Goal: Task Accomplishment & Management: Use online tool/utility

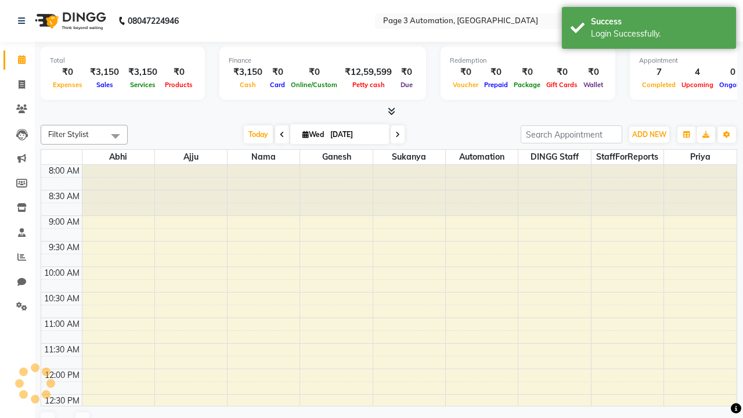
select select "en"
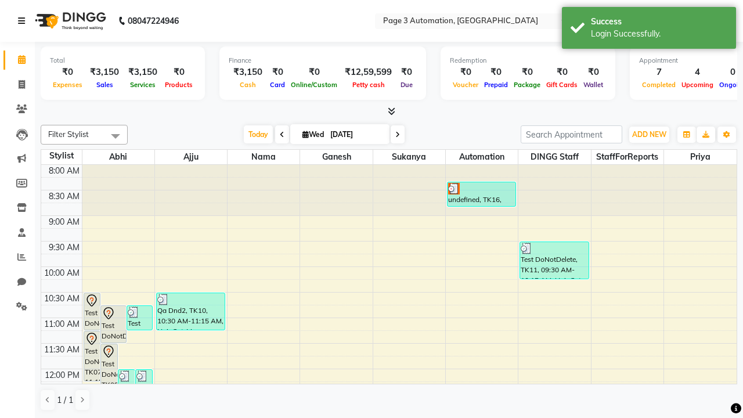
click at [24, 21] on icon at bounding box center [21, 21] width 7 height 8
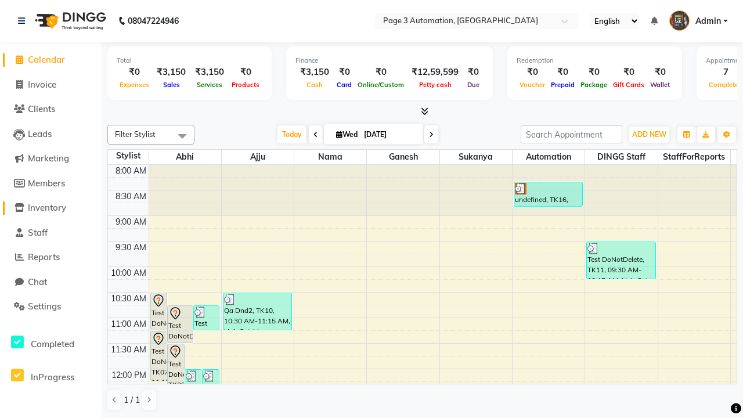
click at [51, 208] on span "Inventory" at bounding box center [47, 207] width 38 height 11
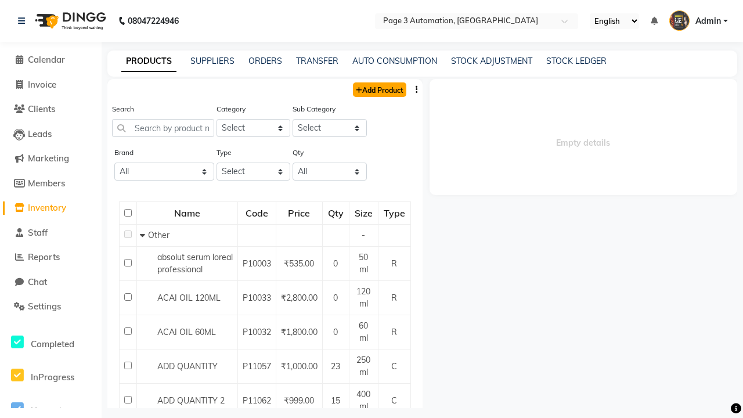
click at [379, 89] on link "Add Product" at bounding box center [379, 89] width 53 height 15
select select "true"
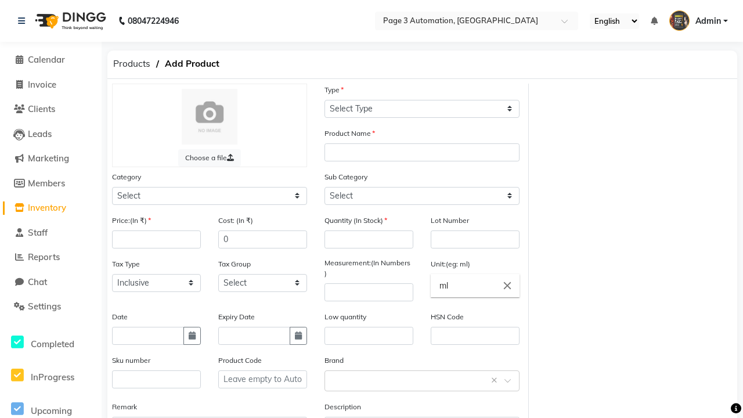
select select "C"
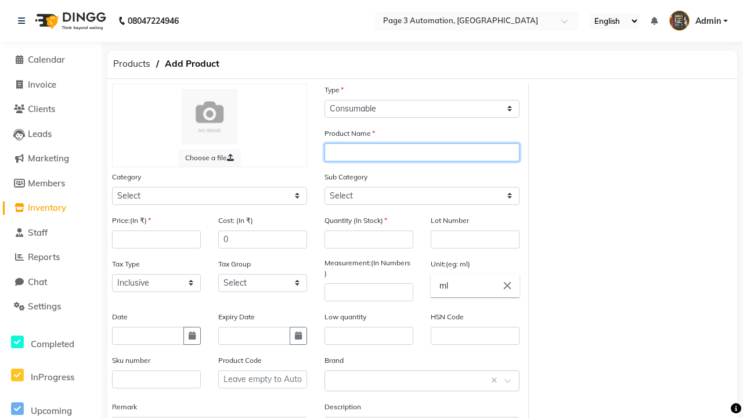
type input "Automation Product 2Hr3f"
select select "1000"
type input "Automation Product 2Hr3f"
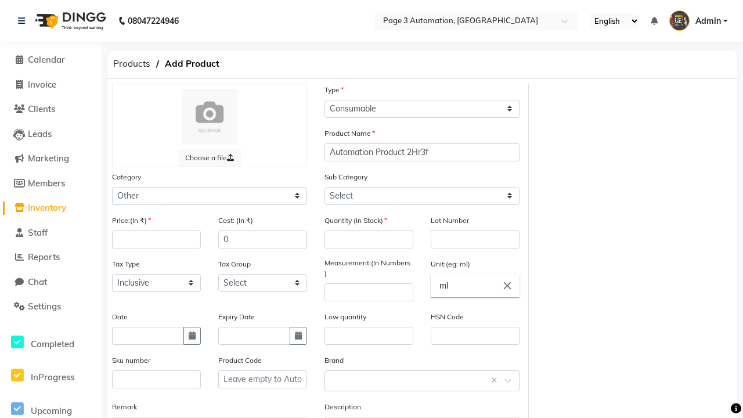
select select "1002"
type input "100"
type input "150"
type input "100"
type input "1000"
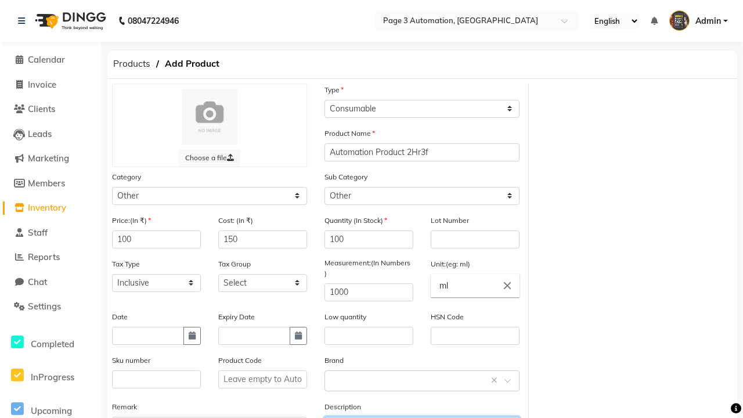
type textarea "This Product is Created by Automation"
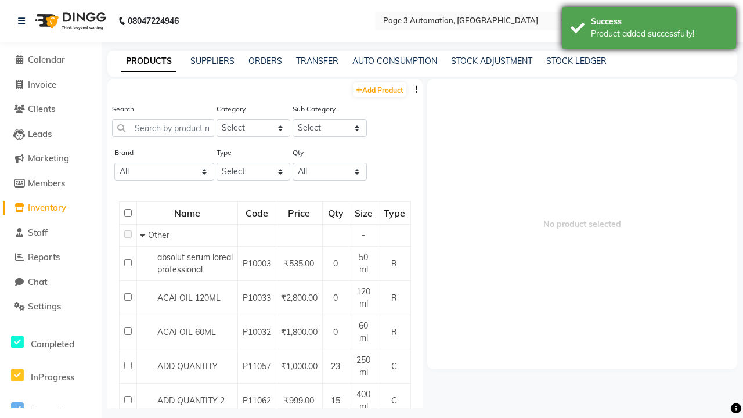
click at [649, 30] on div "Product added successfully!" at bounding box center [659, 34] width 136 height 12
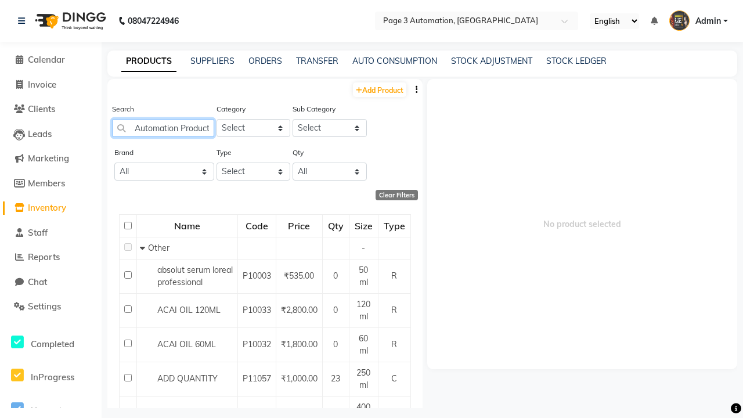
scroll to position [0, 24]
type input "Automation Product 2Hr3f"
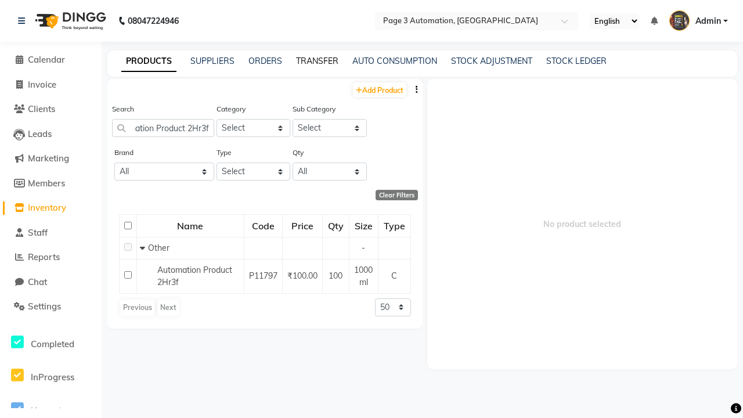
click at [317, 61] on link "TRANSFER" at bounding box center [317, 61] width 42 height 10
select select "sender"
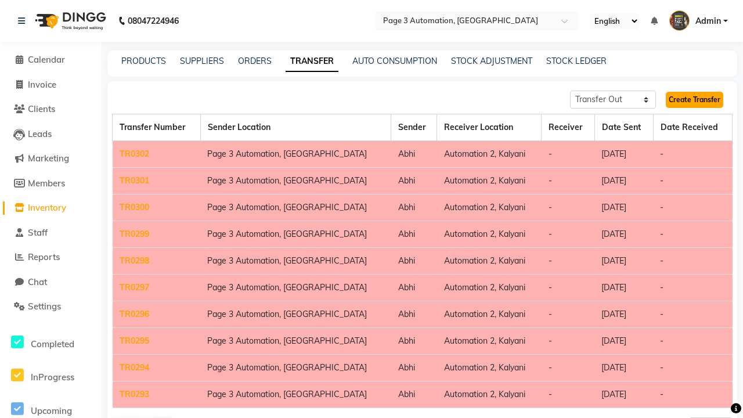
click at [694, 100] on link "Create Transfer" at bounding box center [694, 100] width 57 height 16
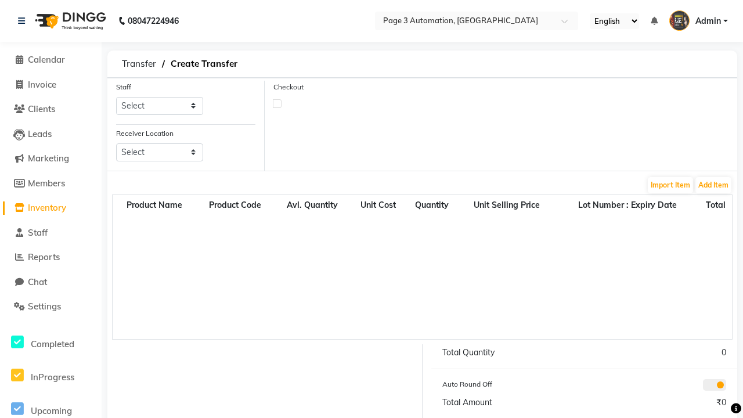
select select "711"
select select "3550"
click at [714, 185] on button "Add Item" at bounding box center [714, 185] width 36 height 16
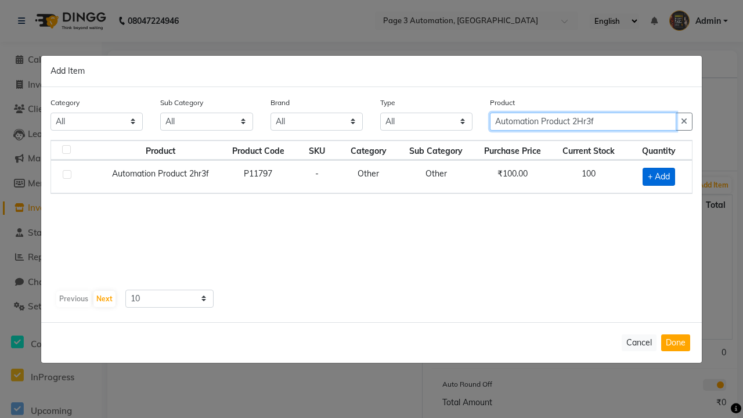
type input "Automation Product 2Hr3f"
click at [659, 177] on span "+ Add" at bounding box center [659, 177] width 33 height 18
checkbox input "true"
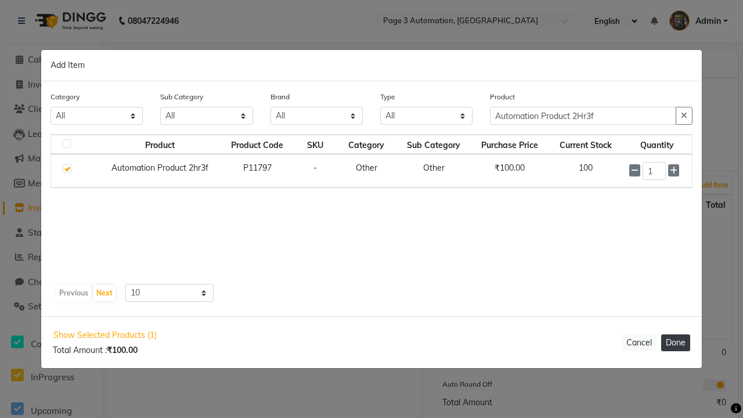
click at [676, 343] on button "Done" at bounding box center [675, 342] width 29 height 17
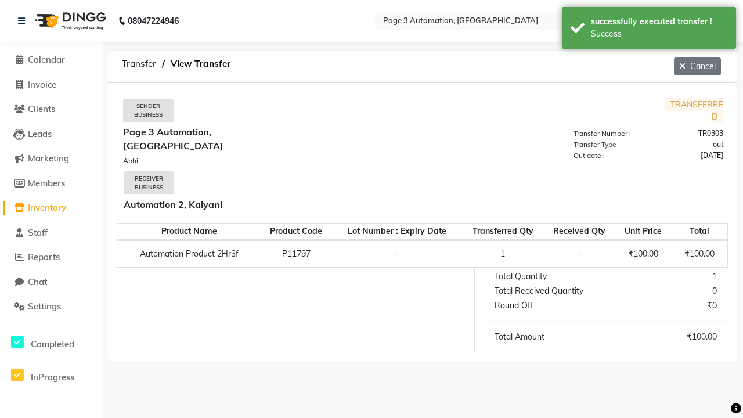
click at [649, 30] on div "Success" at bounding box center [659, 34] width 136 height 12
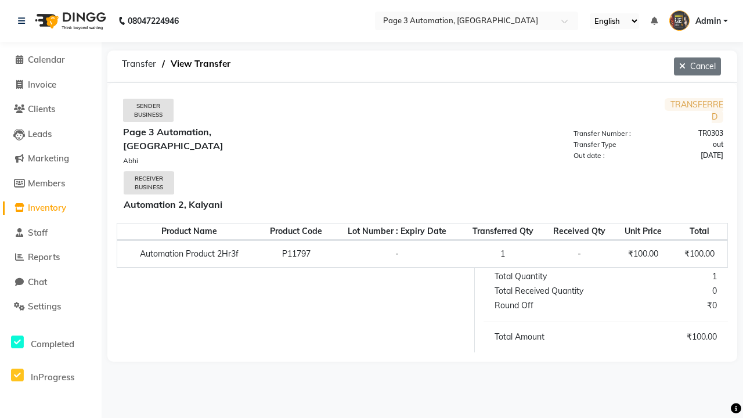
click at [696, 66] on button "Cancel" at bounding box center [697, 66] width 47 height 18
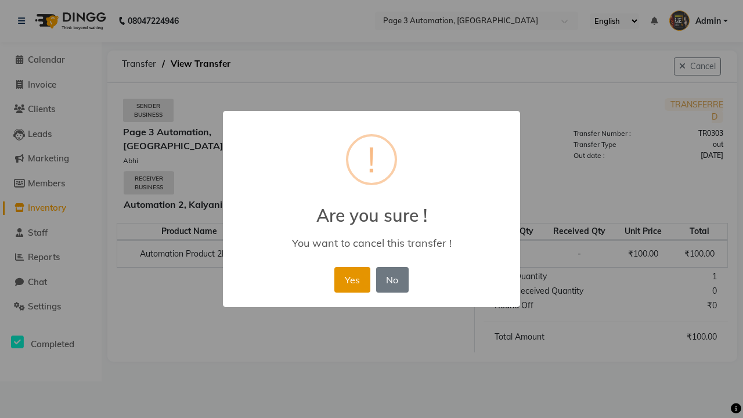
click at [352, 279] on button "Yes" at bounding box center [351, 280] width 35 height 26
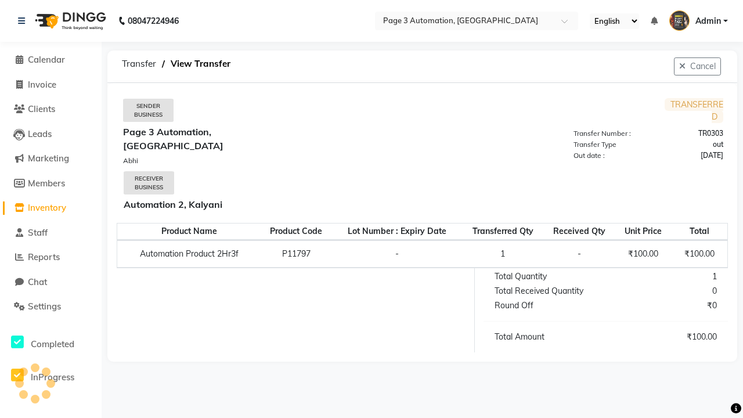
select select "sender"
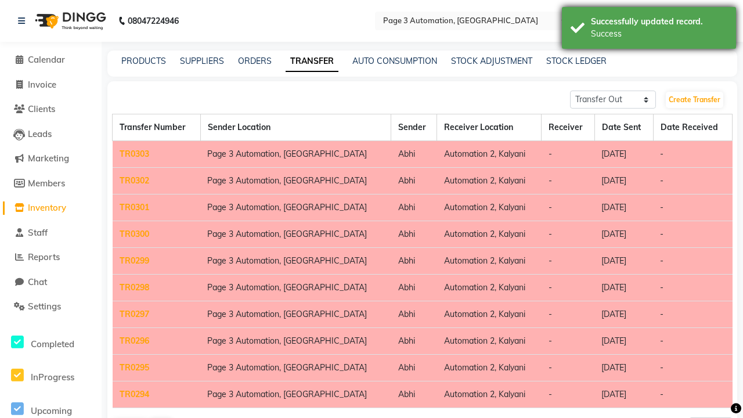
click at [649, 30] on div "Success" at bounding box center [659, 34] width 136 height 12
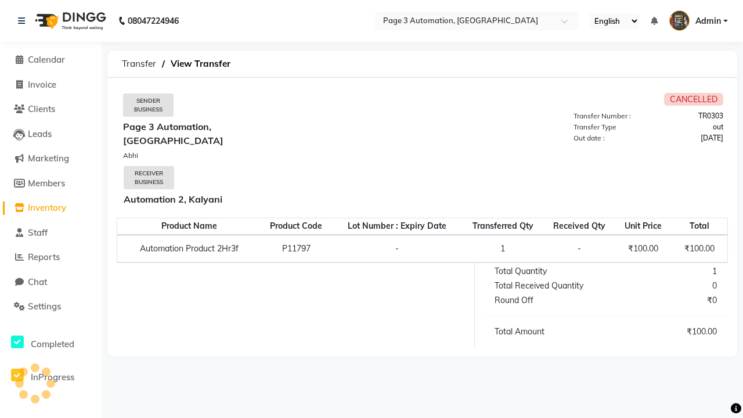
select select "sender"
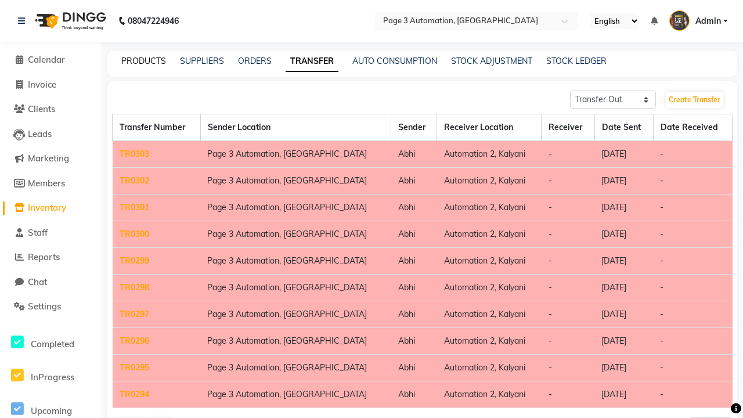
click at [143, 61] on link "PRODUCTS" at bounding box center [143, 61] width 45 height 10
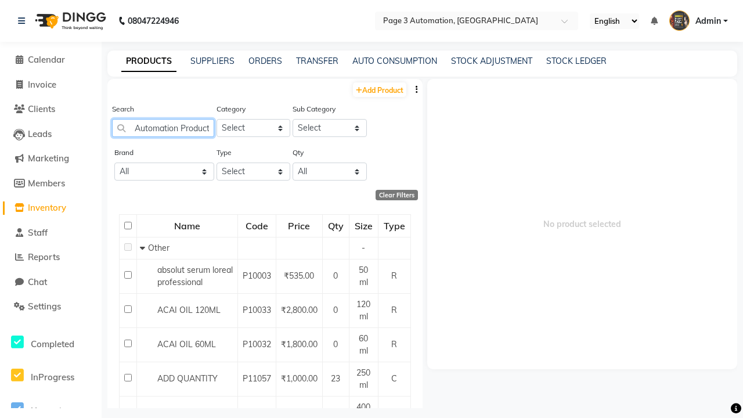
type input "Automation Product 2Hr3f"
